Goal: Information Seeking & Learning: Learn about a topic

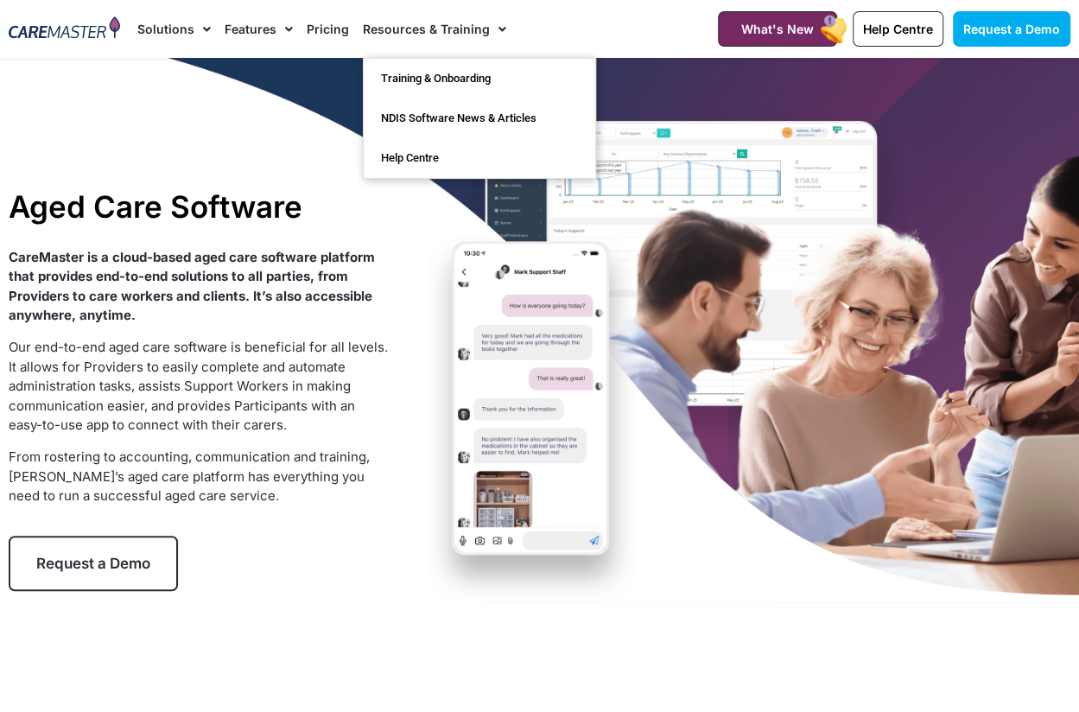
click at [330, 25] on link "Pricing" at bounding box center [328, 29] width 42 height 58
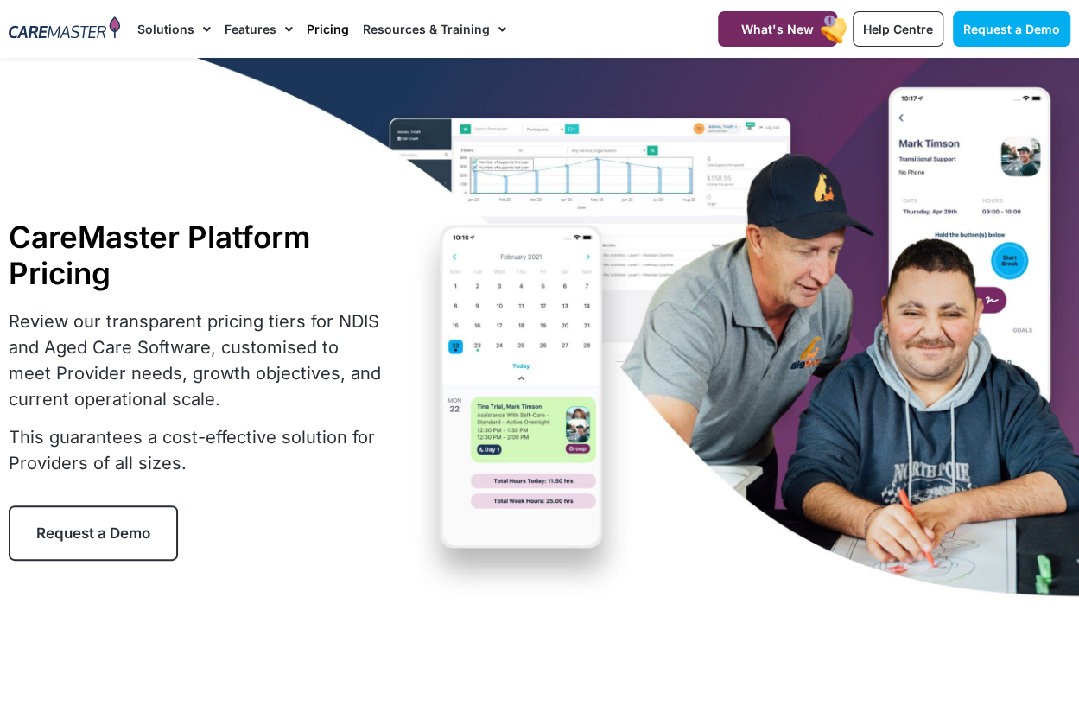
click at [297, 378] on p "Review our transparent pricing tiers for NDIS and Aged Care Software, customise…" at bounding box center [197, 360] width 376 height 104
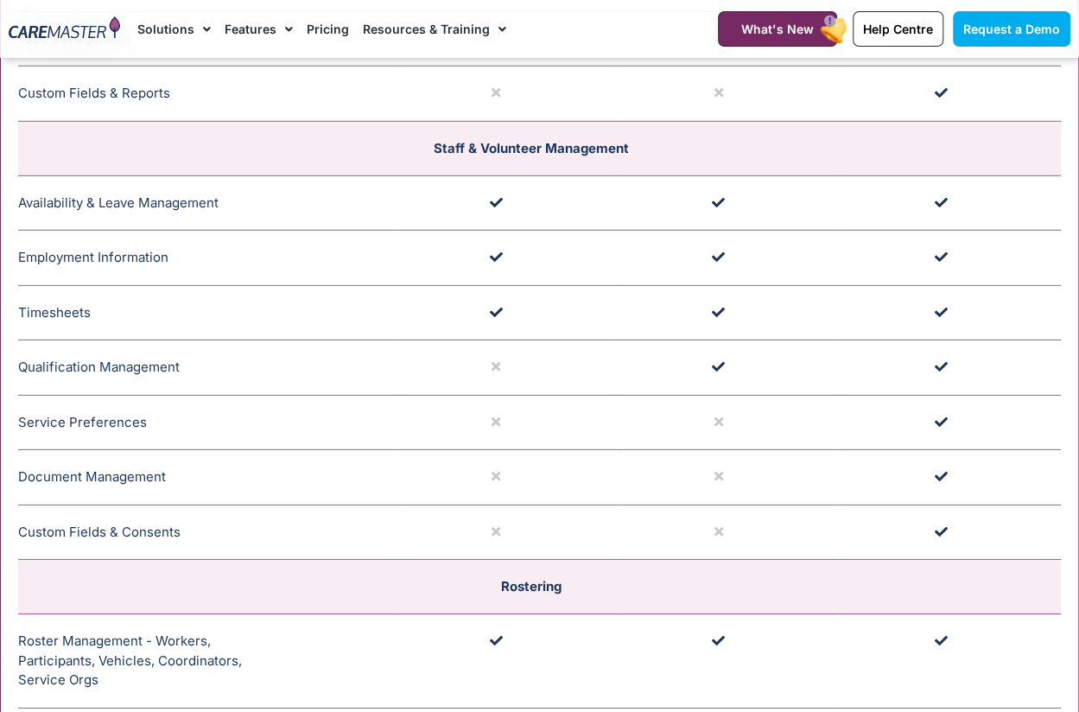
scroll to position [8255, 0]
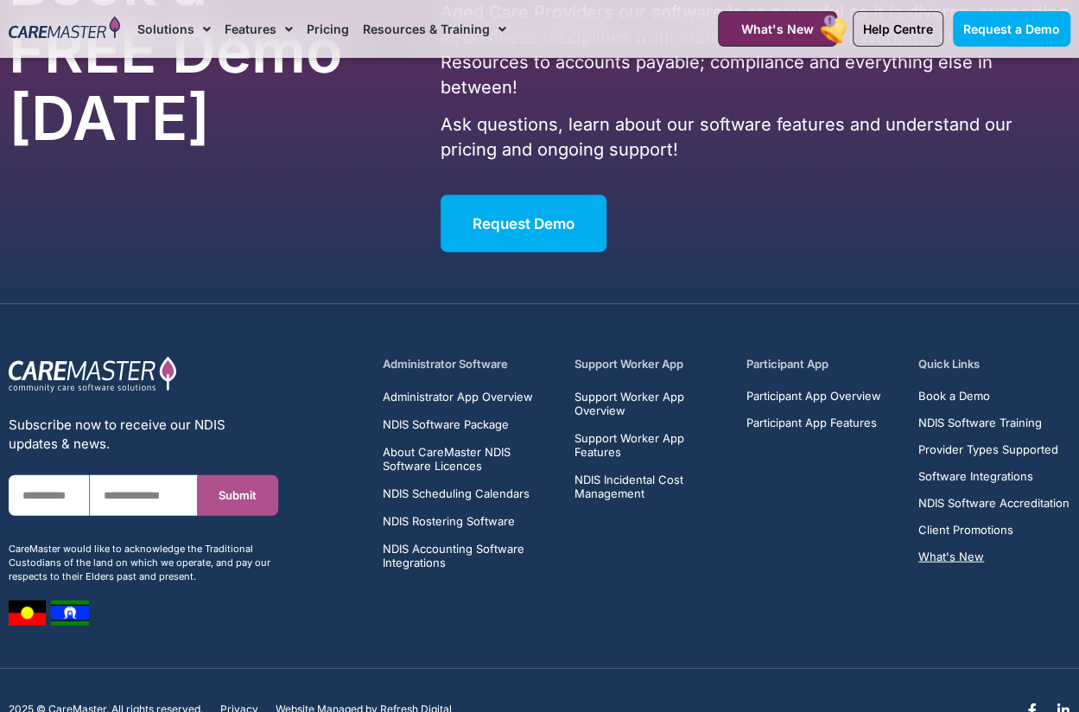
click at [966, 550] on span "What's New" at bounding box center [951, 556] width 66 height 13
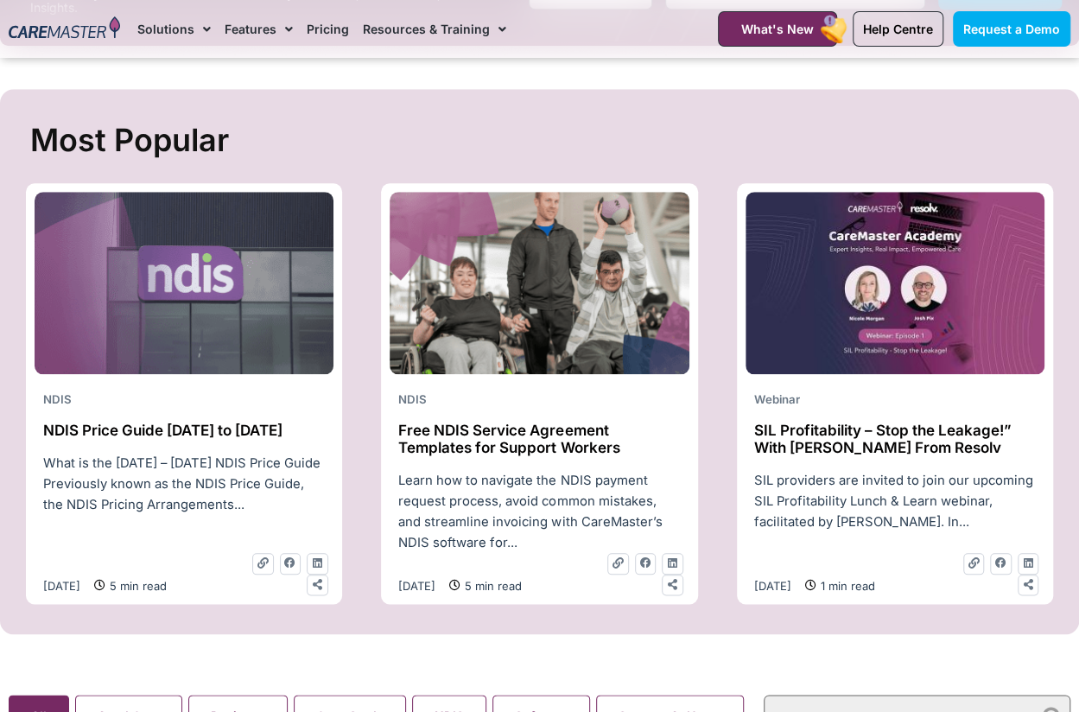
scroll to position [864, 0]
